Goal: Information Seeking & Learning: Learn about a topic

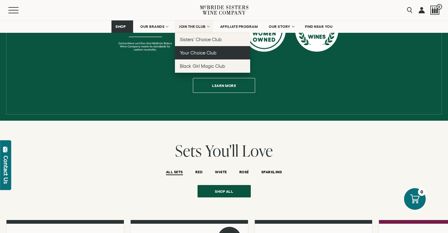
click at [186, 54] on span "Your Choice Club" at bounding box center [198, 52] width 37 height 5
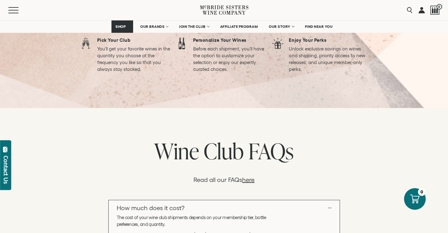
scroll to position [509, 0]
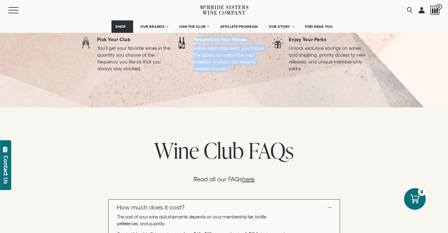
drag, startPoint x: 192, startPoint y: 100, endPoint x: 265, endPoint y: 134, distance: 80.7
click at [265, 92] on div "Personalize Your Wines Before each shipment, you’ll have the option to customiz…" at bounding box center [224, 64] width 96 height 55
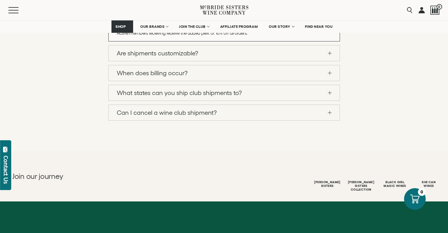
scroll to position [775, 0]
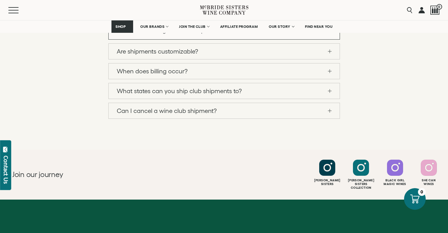
click at [330, 59] on link "Are shipments customizable?" at bounding box center [224, 51] width 231 height 15
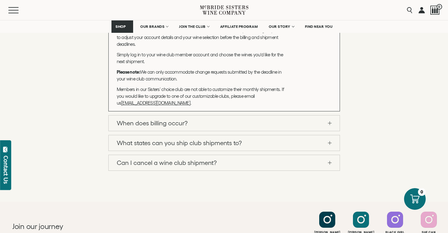
scroll to position [732, 0]
click at [331, 12] on link "Are shipments customizable?" at bounding box center [224, 3] width 231 height 15
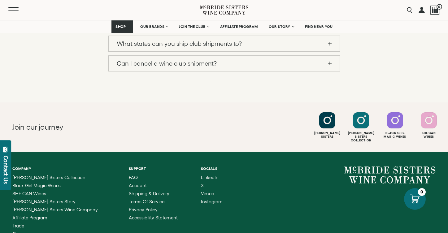
click at [328, 71] on link "Can I cancel a wine club shipment?" at bounding box center [224, 63] width 231 height 15
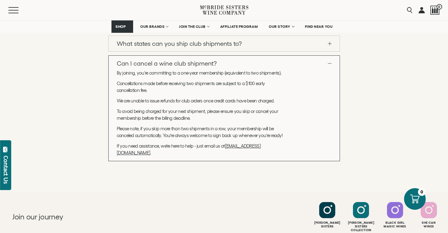
click at [328, 71] on link "Can I cancel a wine club shipment?" at bounding box center [224, 63] width 231 height 15
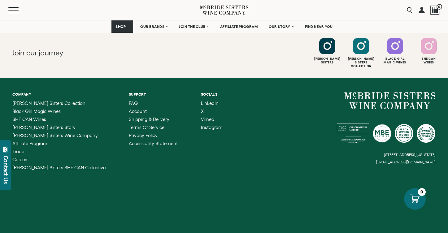
scroll to position [816, 0]
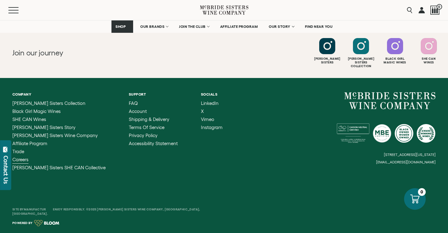
click at [28, 162] on span "Careers" at bounding box center [20, 159] width 16 height 5
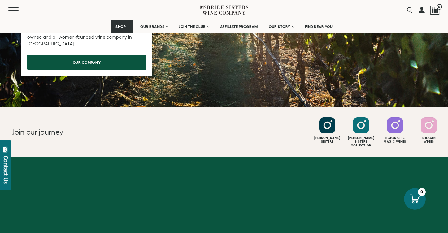
scroll to position [568, 0]
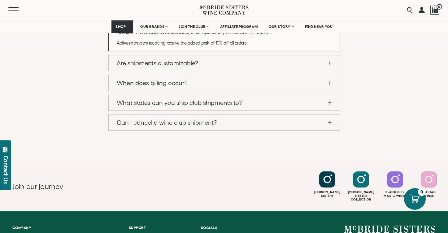
scroll to position [763, 0]
